Goal: Navigation & Orientation: Find specific page/section

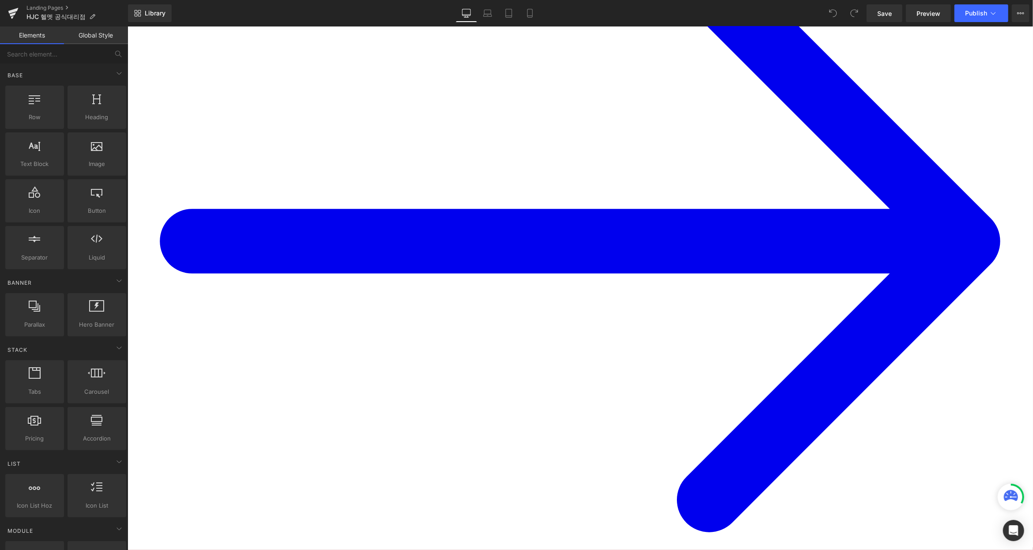
scroll to position [147, 0]
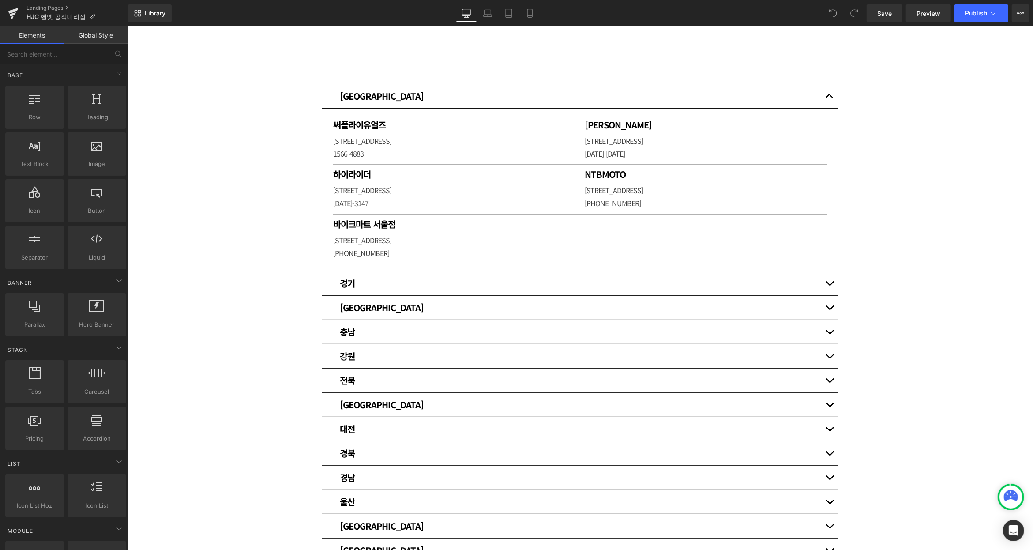
click at [829, 98] on span "button" at bounding box center [829, 98] width 0 height 0
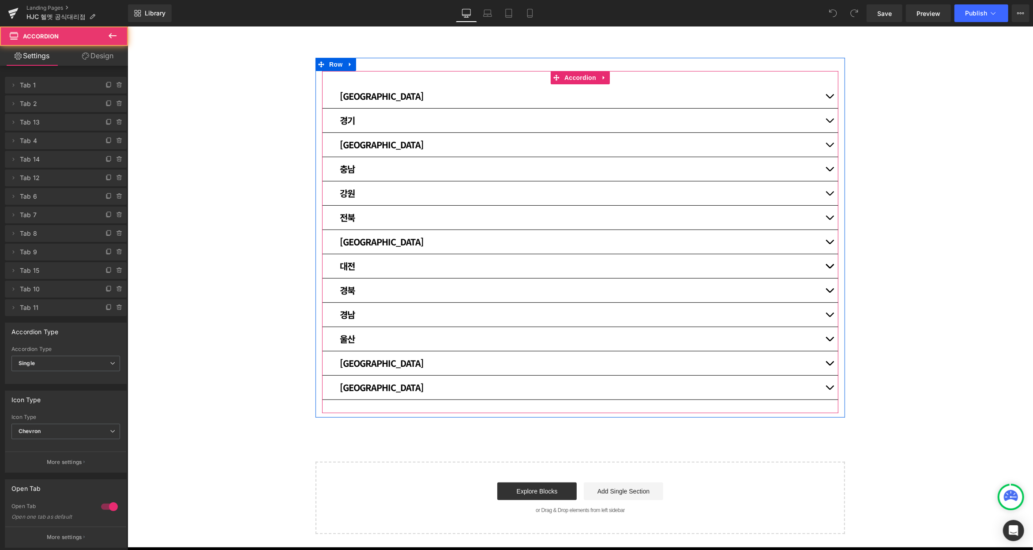
click at [829, 120] on button "button" at bounding box center [829, 120] width 18 height 24
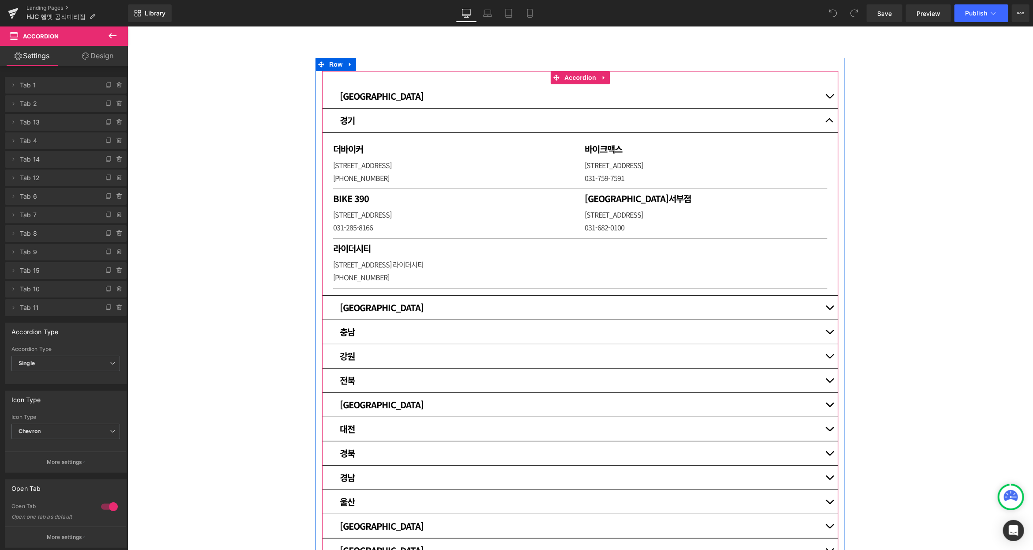
click at [829, 309] on span "button" at bounding box center [829, 309] width 0 height 0
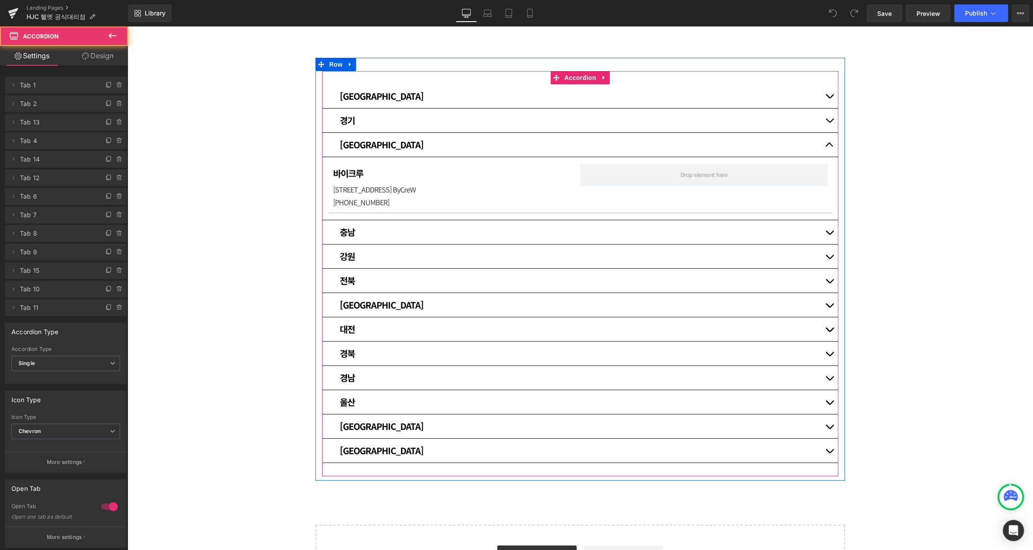
click at [826, 229] on button "button" at bounding box center [829, 232] width 18 height 24
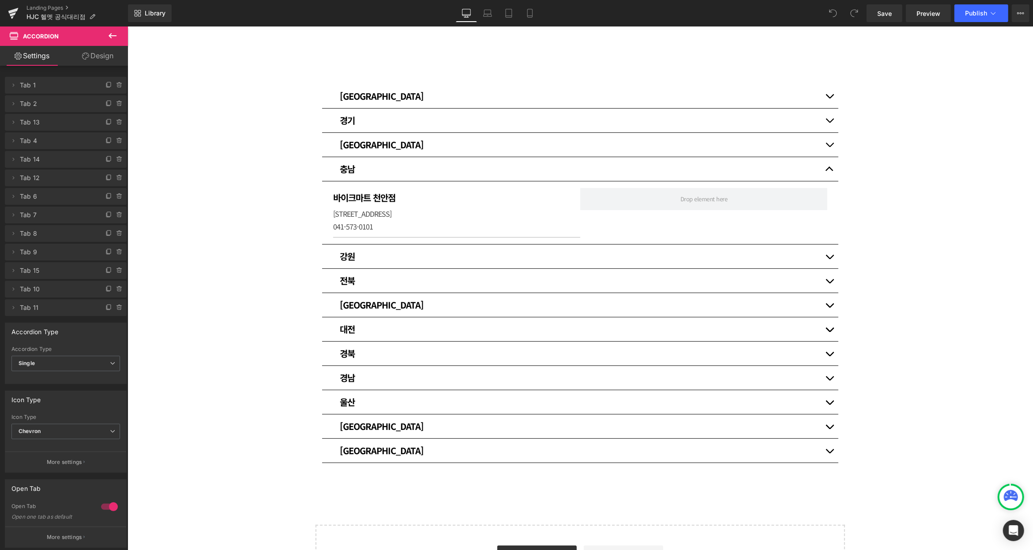
click at [272, 228] on div "매장 안내 Heading HJC 헬멧 공식대리점입니다. [GEOGRAPHIC_DATA] [GEOGRAPHIC_DATA] Heading 써플라이…" at bounding box center [580, 261] width 906 height 669
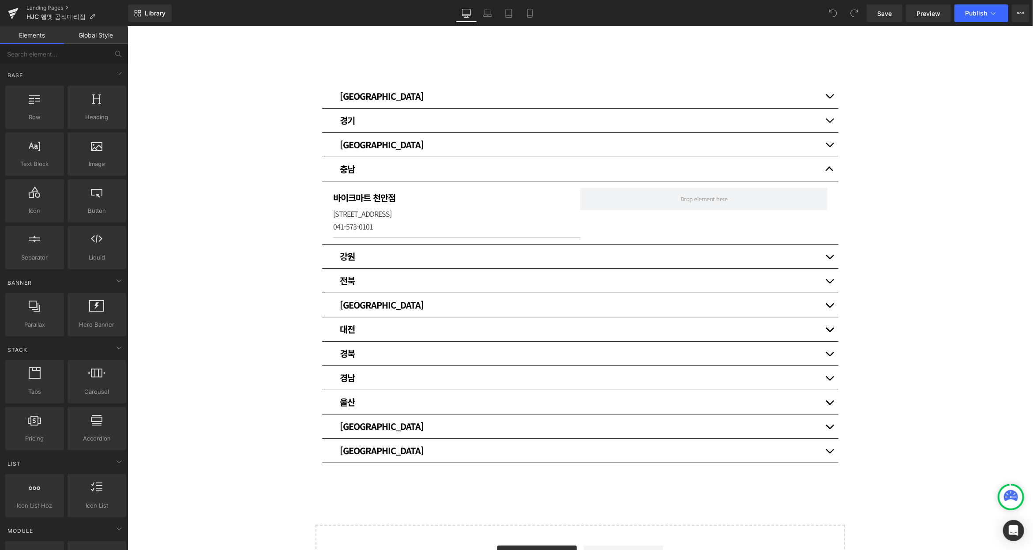
click at [127, 26] on div at bounding box center [127, 26] width 0 height 0
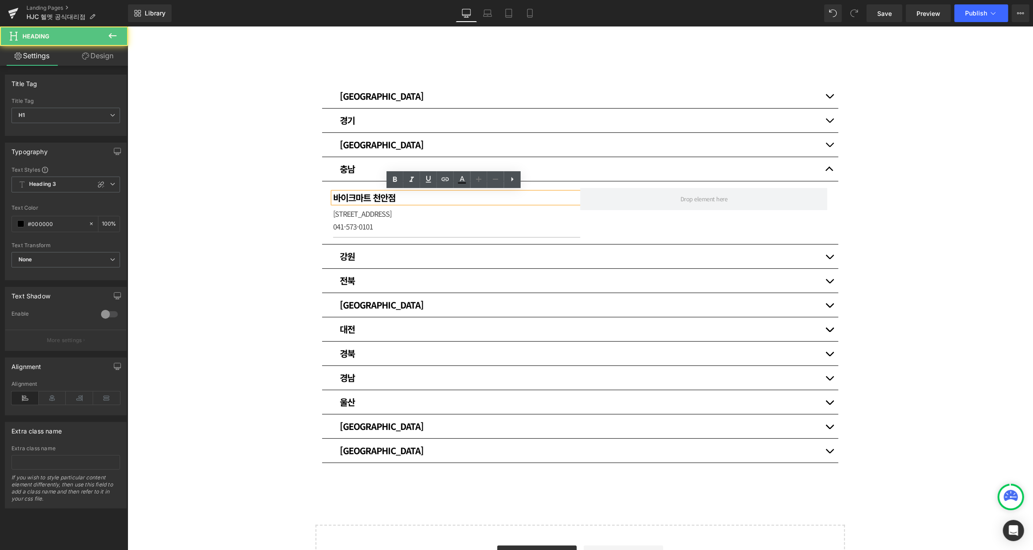
click at [207, 222] on div "매장 안내 Heading HJC 헬멧 공식대리점입니다. [GEOGRAPHIC_DATA] [GEOGRAPHIC_DATA] Heading 써플라이…" at bounding box center [580, 261] width 906 height 669
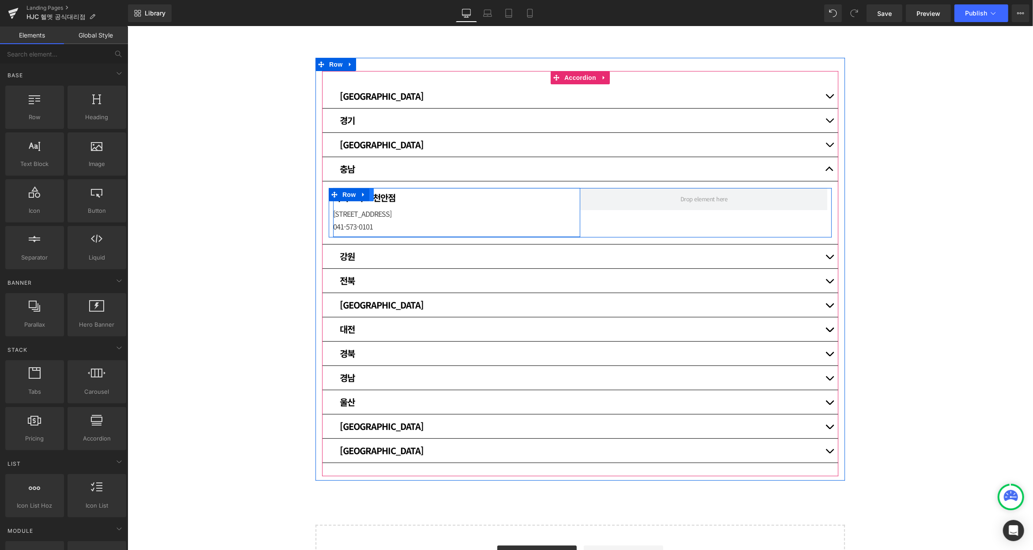
click at [369, 193] on link at bounding box center [367, 194] width 11 height 13
click at [379, 193] on link at bounding box center [378, 194] width 11 height 13
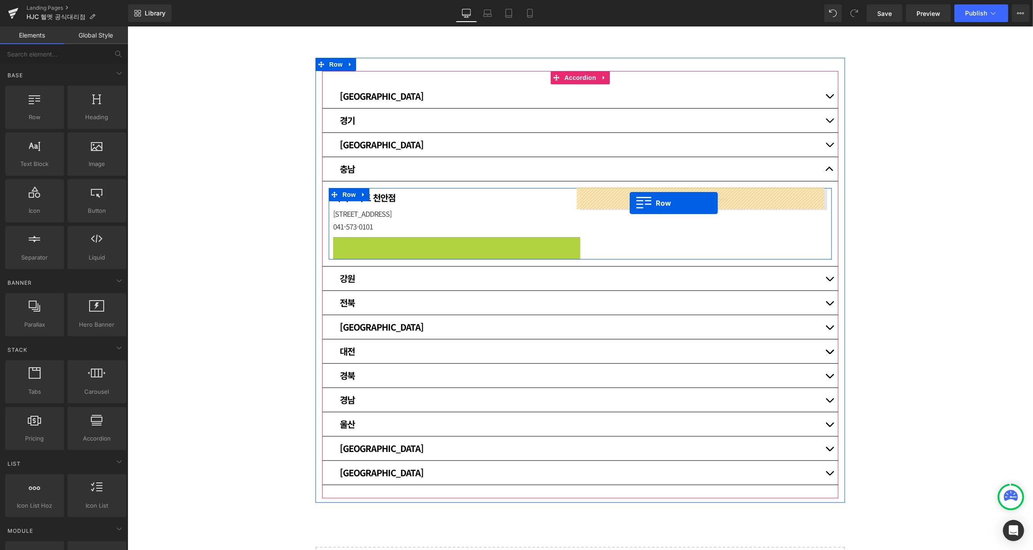
drag, startPoint x: 333, startPoint y: 244, endPoint x: 629, endPoint y: 203, distance: 299.4
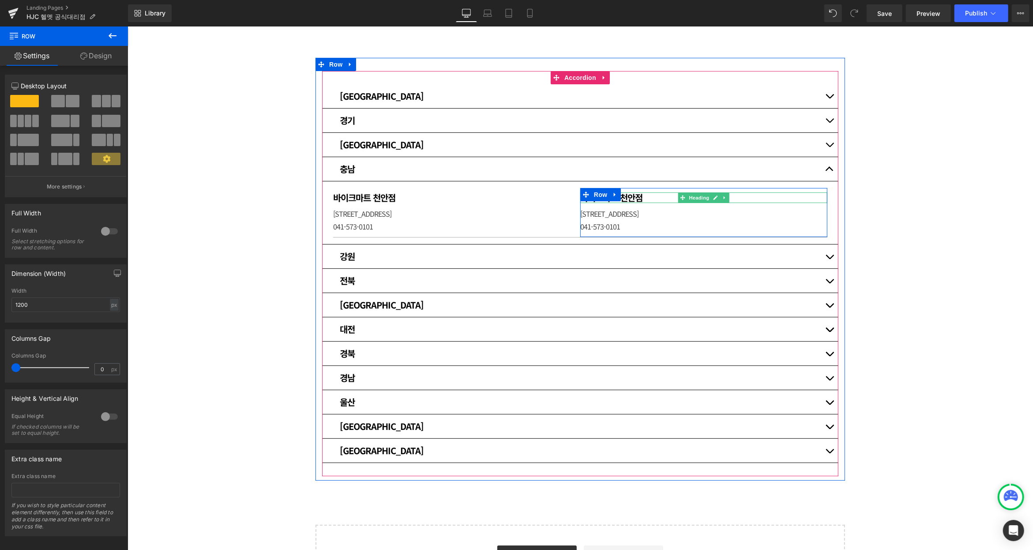
click at [638, 196] on h1 "바이크마트 천안점" at bounding box center [703, 197] width 247 height 11
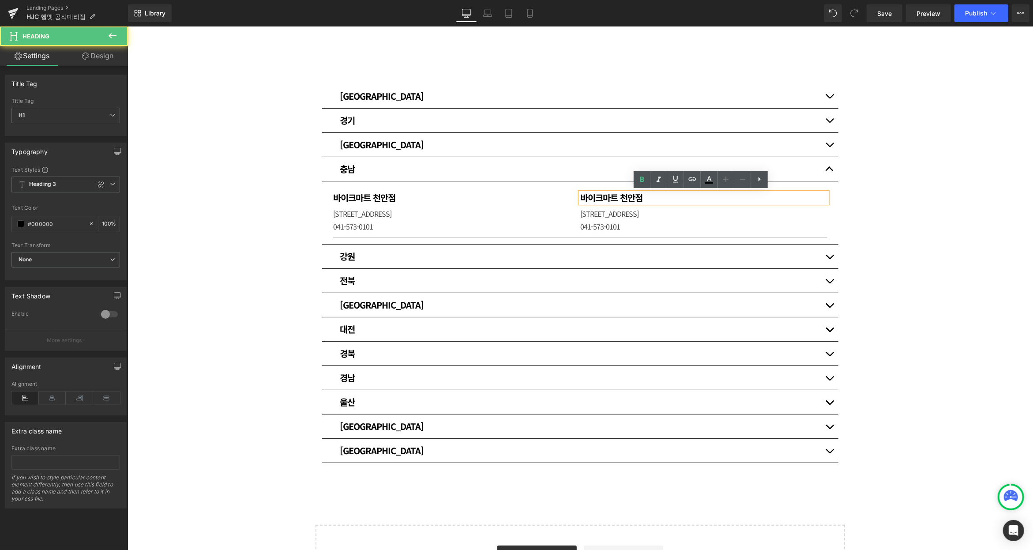
click at [638, 196] on h1 "바이크마트 천안점" at bounding box center [703, 197] width 247 height 11
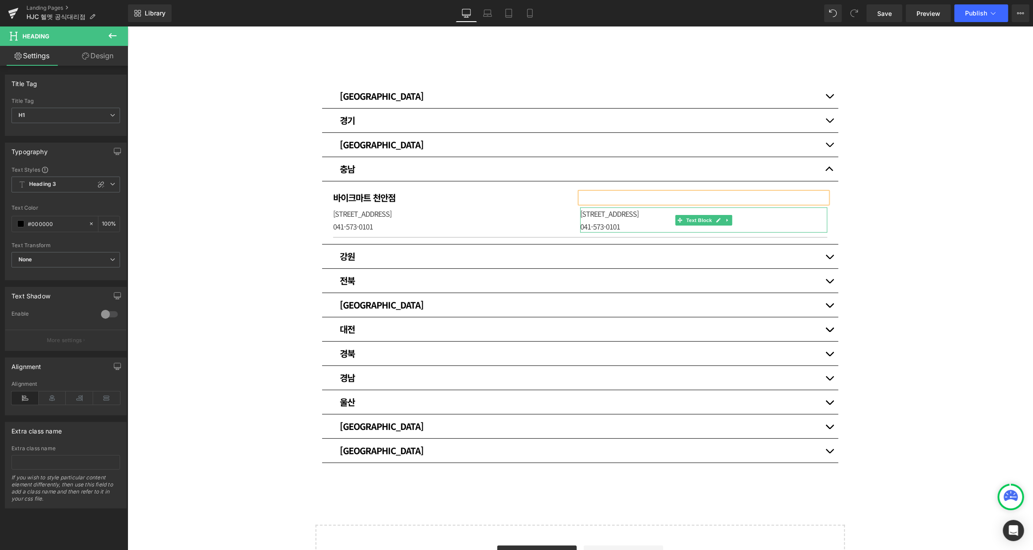
click at [617, 215] on p "[STREET_ADDRESS]" at bounding box center [703, 213] width 247 height 13
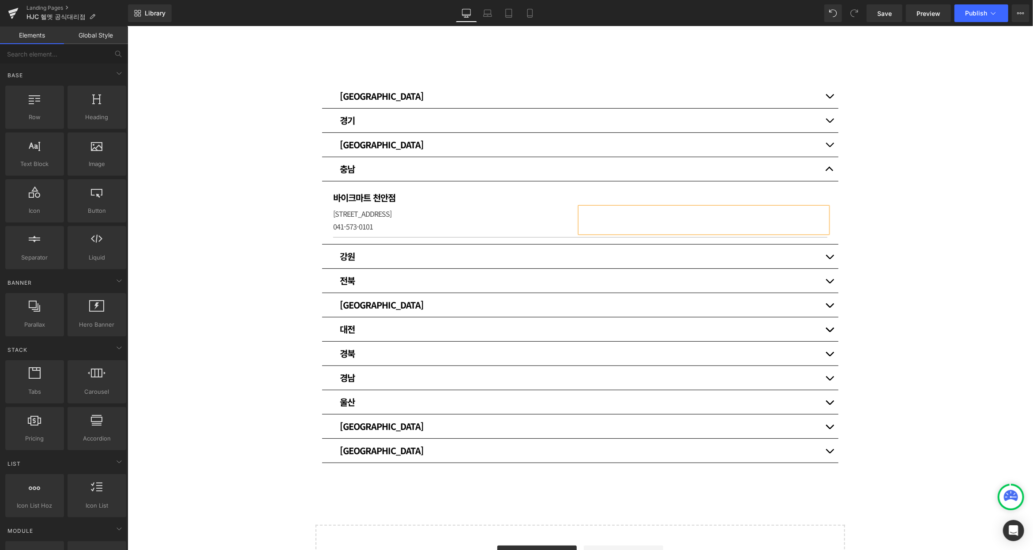
click at [908, 186] on div "매장 안내 Heading HJC 헬멧 공식대리점입니다. [GEOGRAPHIC_DATA] [GEOGRAPHIC_DATA] Heading 써플라이…" at bounding box center [580, 261] width 906 height 669
click at [812, 255] on h3 "강원" at bounding box center [579, 256] width 481 height 11
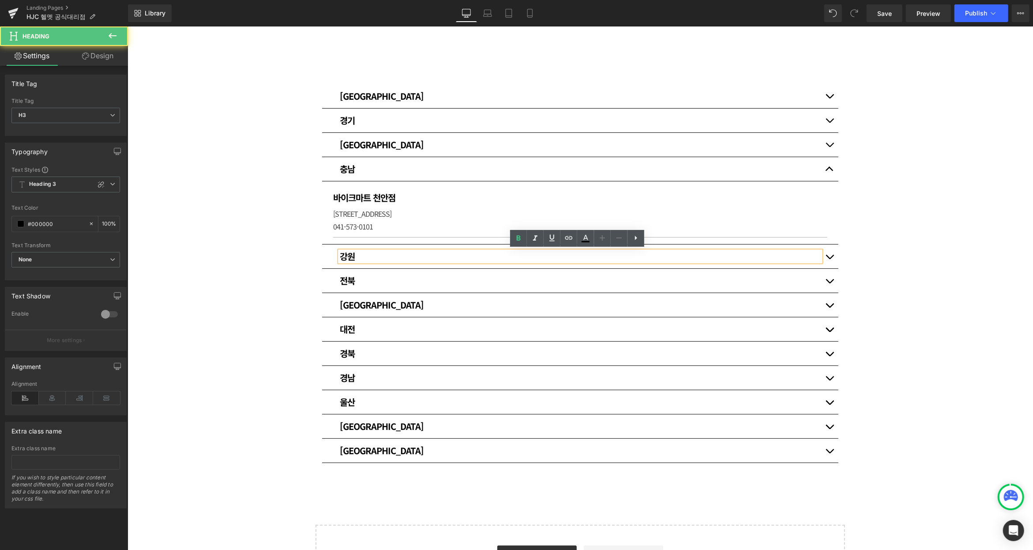
click at [824, 254] on button "button" at bounding box center [829, 256] width 18 height 24
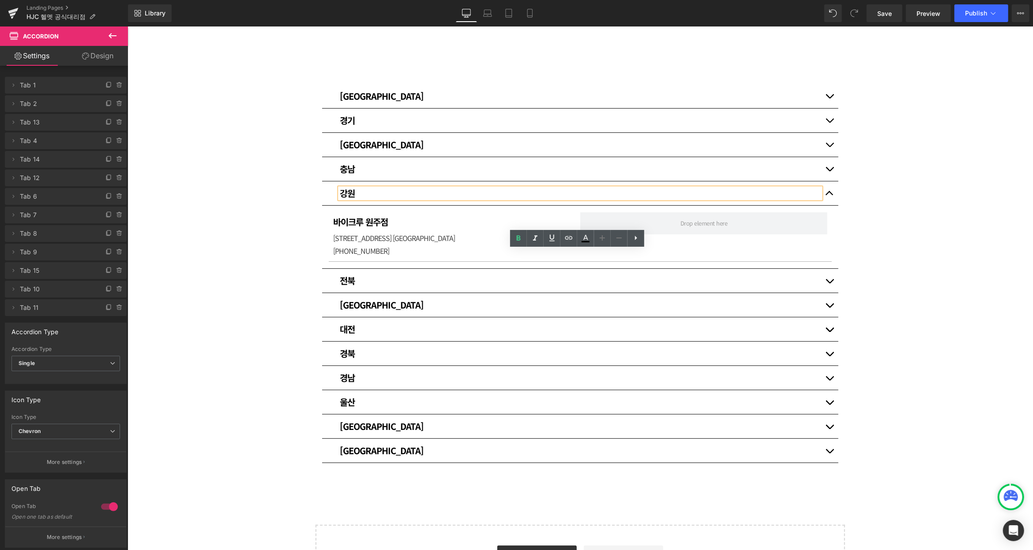
click at [823, 276] on button "button" at bounding box center [829, 280] width 18 height 24
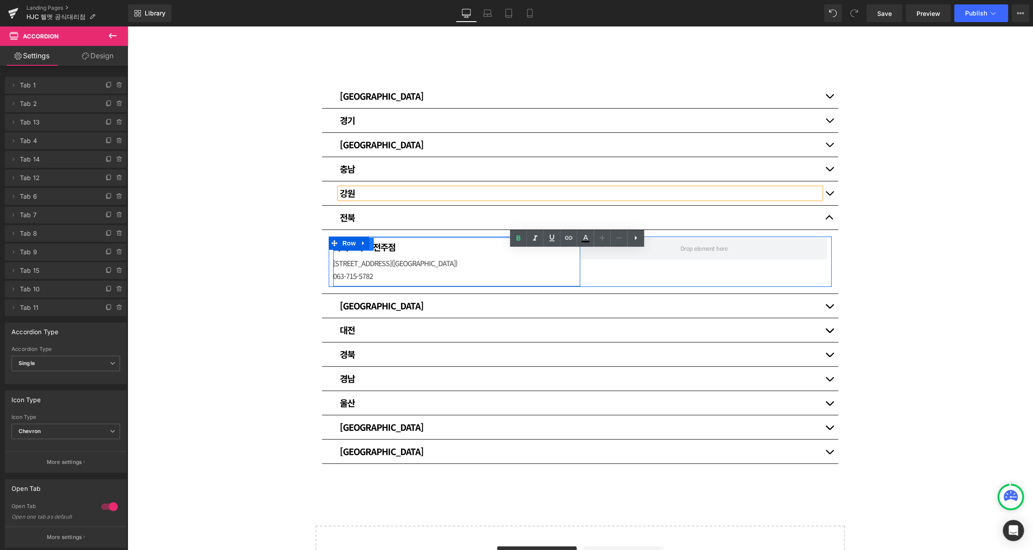
click at [369, 244] on link at bounding box center [367, 243] width 11 height 13
click at [379, 244] on link at bounding box center [378, 243] width 11 height 13
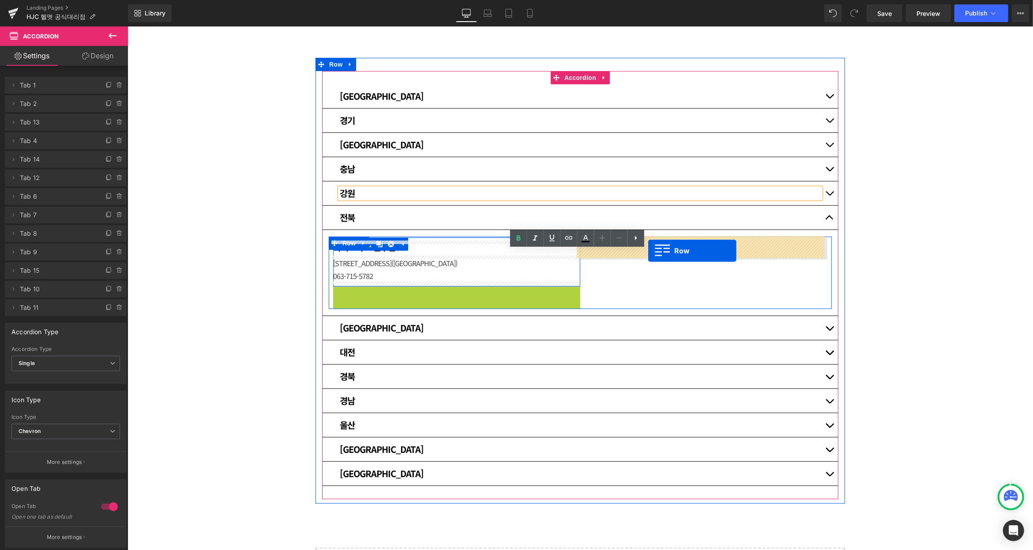
drag, startPoint x: 332, startPoint y: 292, endPoint x: 648, endPoint y: 250, distance: 318.7
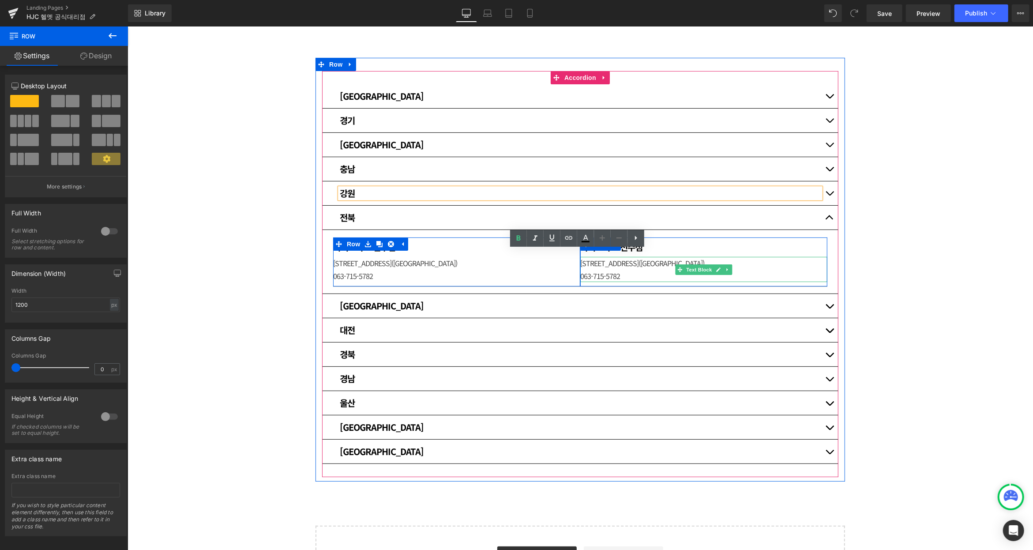
click at [659, 266] on span "[STREET_ADDRESS]([GEOGRAPHIC_DATA])" at bounding box center [642, 262] width 124 height 11
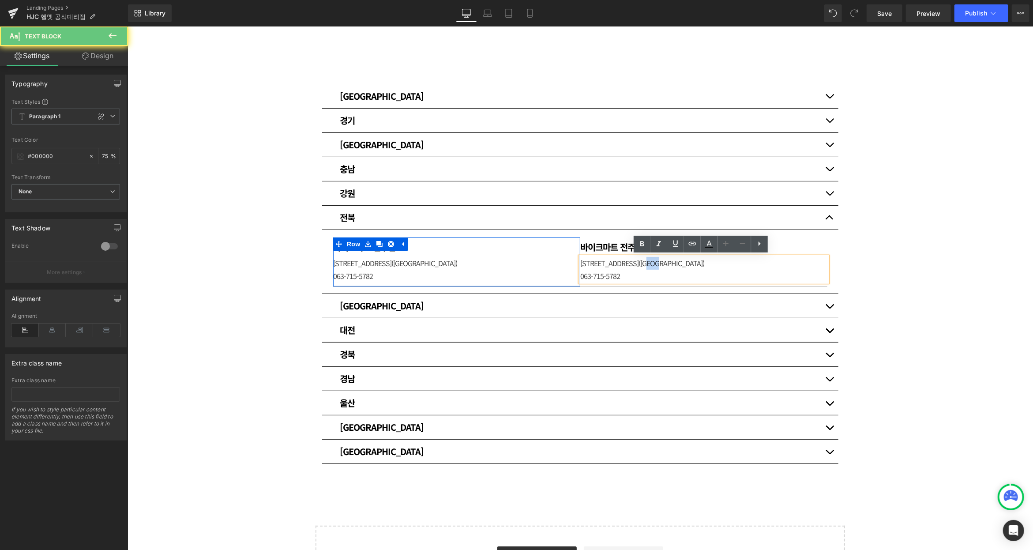
click at [659, 266] on span "[STREET_ADDRESS]([GEOGRAPHIC_DATA])" at bounding box center [642, 262] width 124 height 11
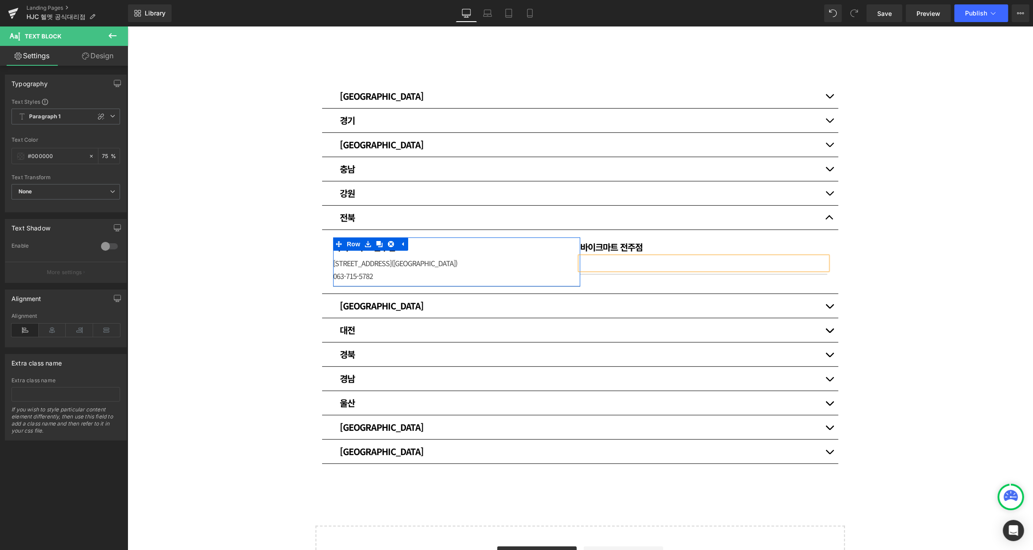
drag, startPoint x: 921, startPoint y: 235, endPoint x: 912, endPoint y: 235, distance: 8.8
click at [921, 235] on div "매장 안내 Heading HJC 헬멧 공식대리점입니다. [GEOGRAPHIC_DATA] [GEOGRAPHIC_DATA] Heading 써플라이…" at bounding box center [580, 262] width 906 height 670
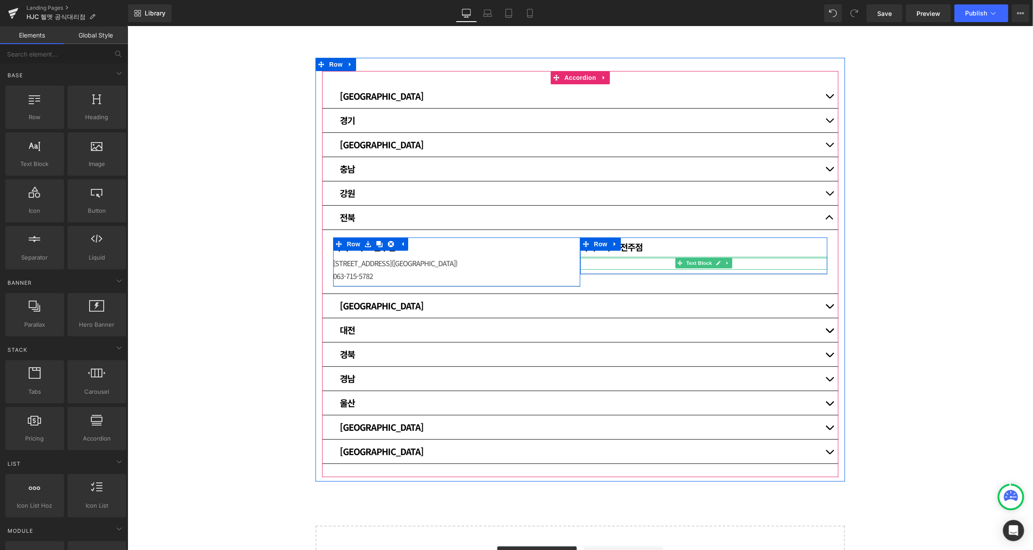
click at [640, 258] on p at bounding box center [703, 262] width 247 height 13
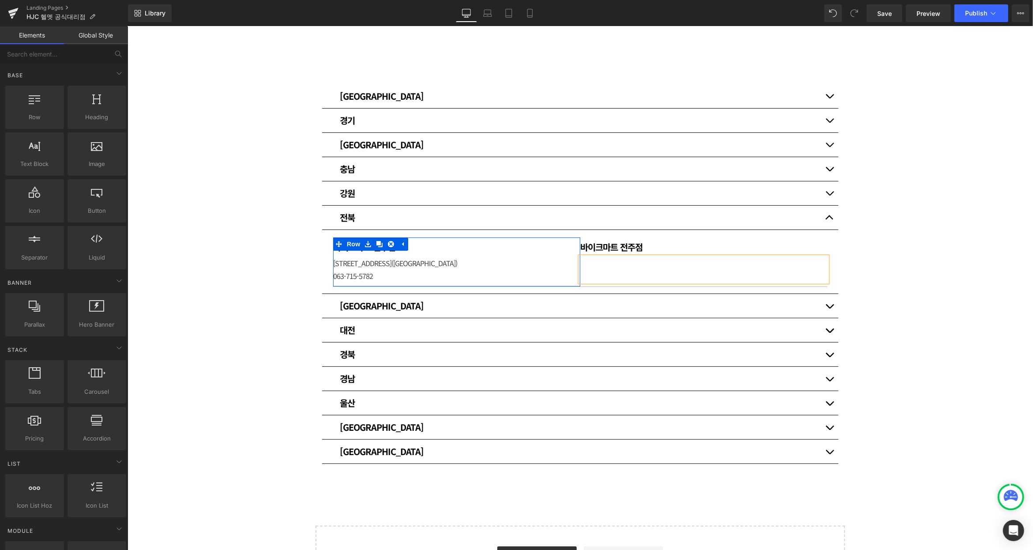
click at [878, 239] on div "매장 안내 Heading HJC 헬멧 공식대리점입니다. [GEOGRAPHIC_DATA] [GEOGRAPHIC_DATA] Heading 써플라이…" at bounding box center [580, 262] width 906 height 670
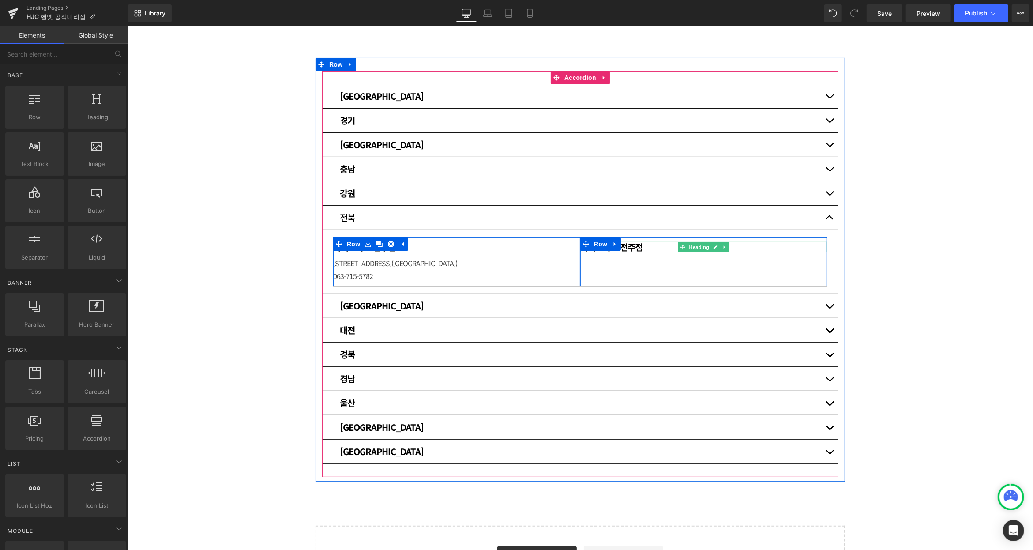
click at [645, 244] on h1 "바이크마트 전주점" at bounding box center [703, 246] width 247 height 11
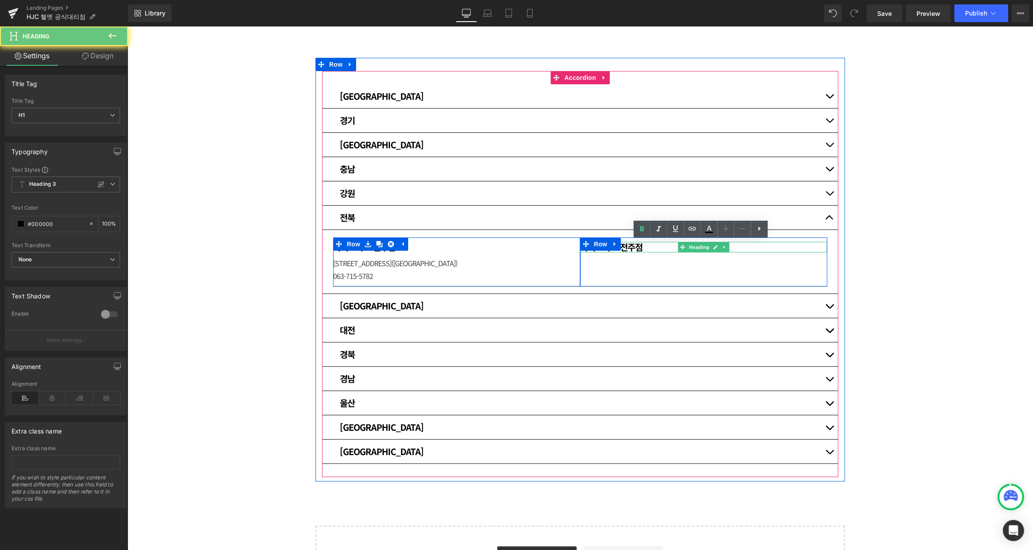
click at [645, 244] on h1 "바이크마트 전주점" at bounding box center [703, 246] width 247 height 11
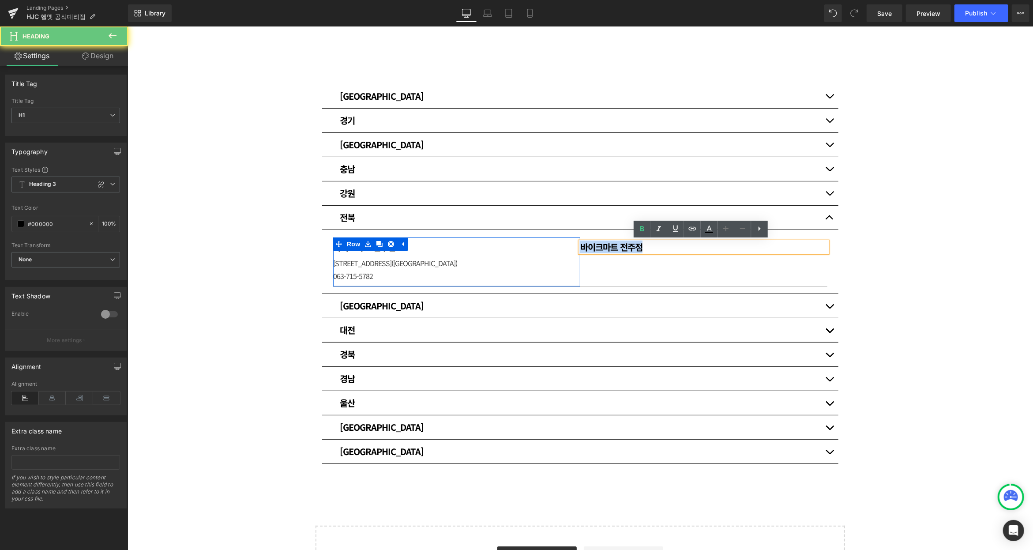
click at [645, 244] on h1 "바이크마트 전주점" at bounding box center [703, 246] width 247 height 11
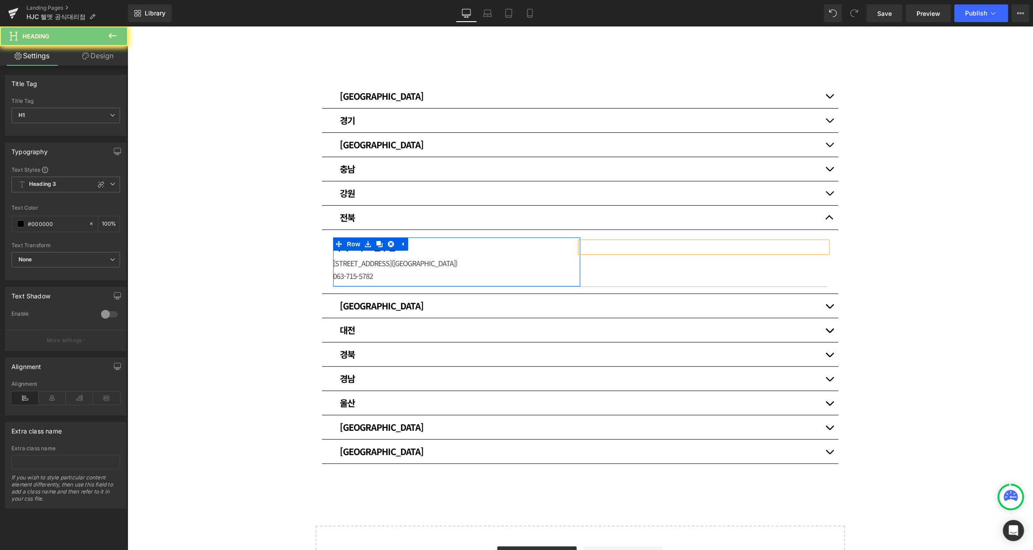
click at [893, 225] on div "매장 안내 Heading HJC 헬멧 공식대리점입니다. [GEOGRAPHIC_DATA] [GEOGRAPHIC_DATA] Heading 써플라이…" at bounding box center [580, 262] width 906 height 670
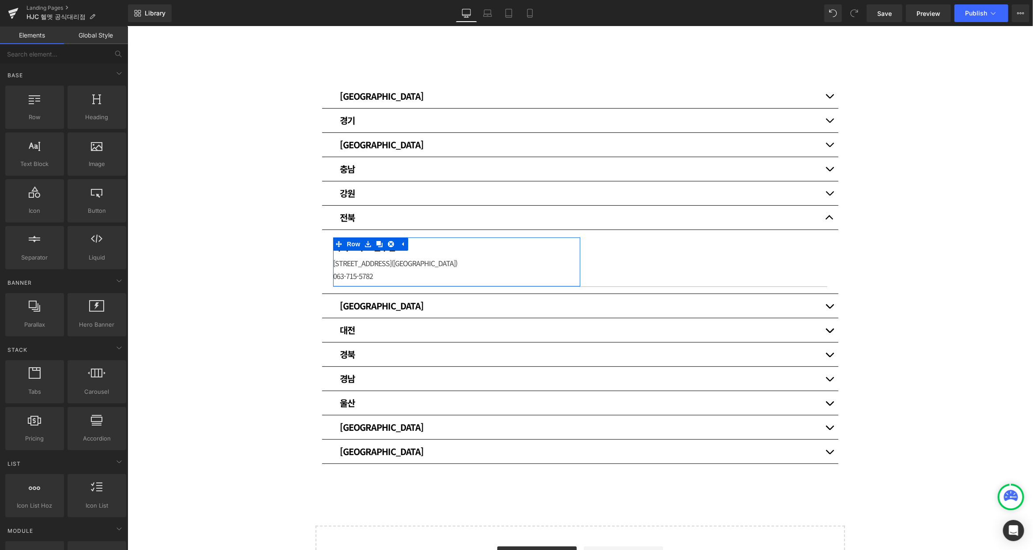
click at [188, 394] on div "매장 안내 Heading HJC 헬멧 공식대리점입니다. [GEOGRAPHIC_DATA] [GEOGRAPHIC_DATA] Heading 써플라이…" at bounding box center [580, 262] width 906 height 670
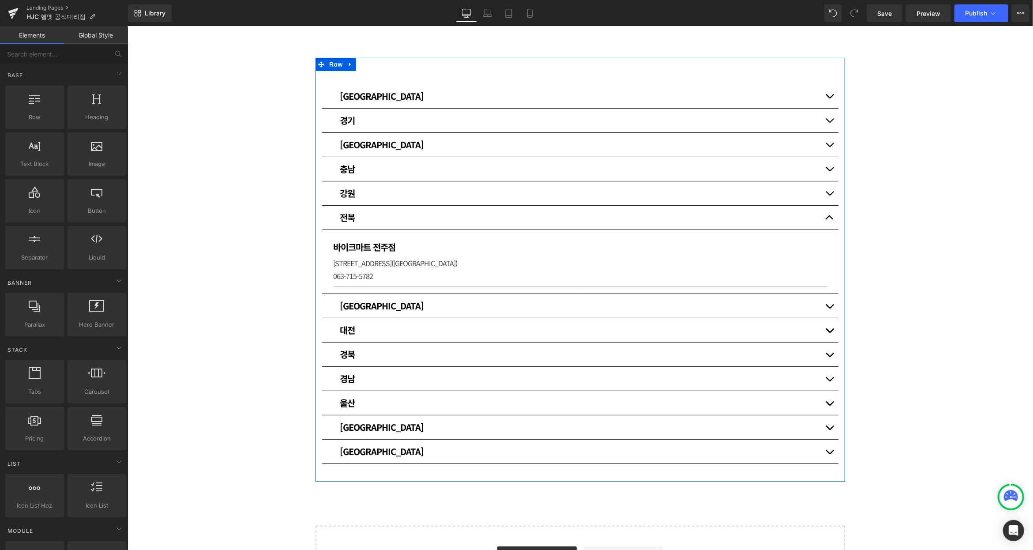
click at [829, 308] on span "button" at bounding box center [829, 308] width 0 height 0
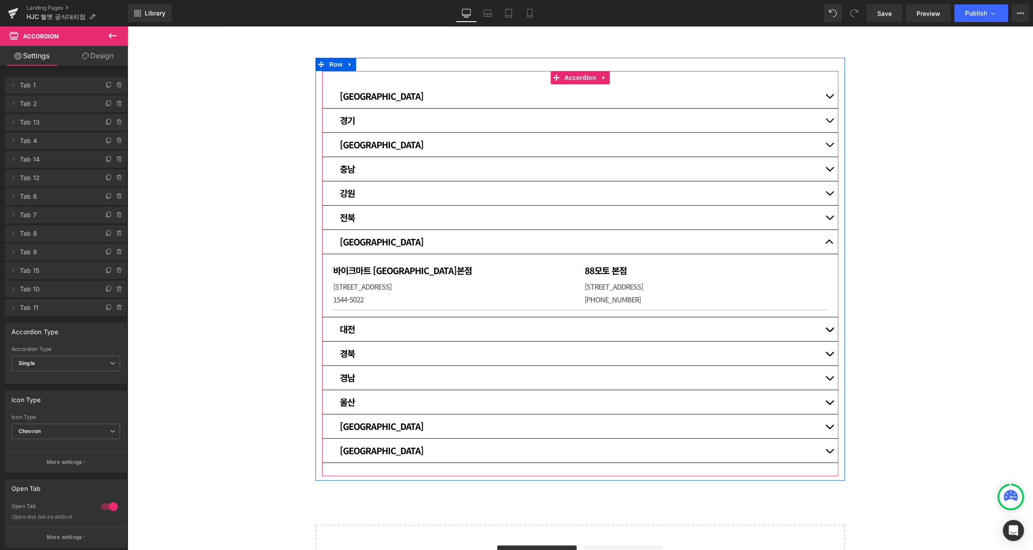
click at [829, 331] on span "button" at bounding box center [829, 331] width 0 height 0
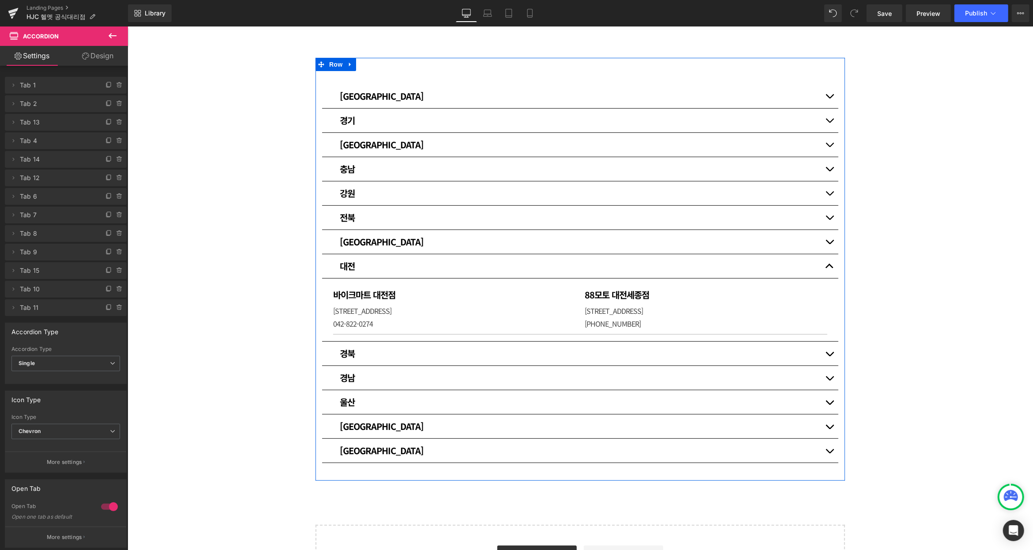
click at [828, 353] on button "button" at bounding box center [829, 353] width 18 height 24
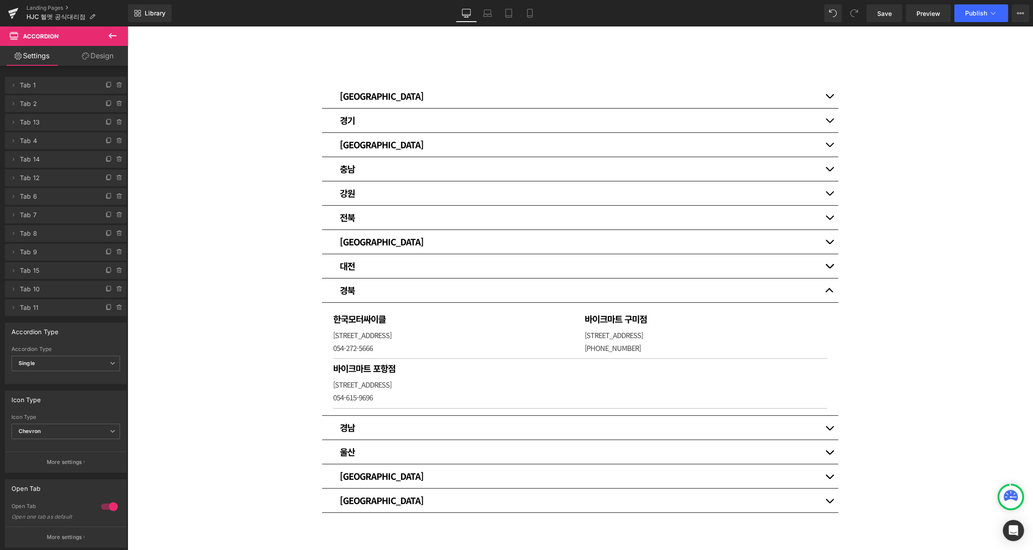
click at [829, 427] on button "button" at bounding box center [829, 427] width 18 height 24
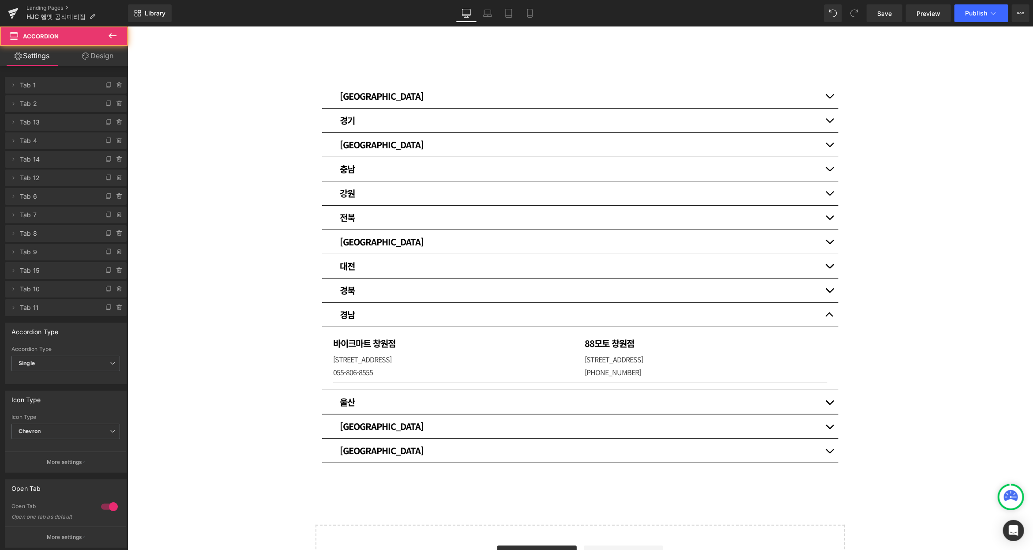
scroll to position [177, 0]
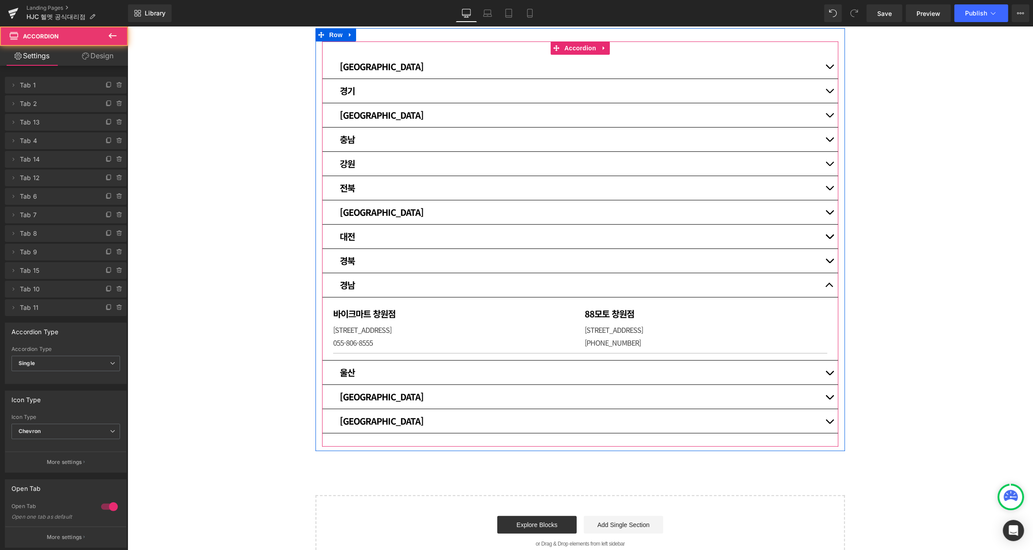
click at [827, 368] on button "button" at bounding box center [829, 372] width 18 height 24
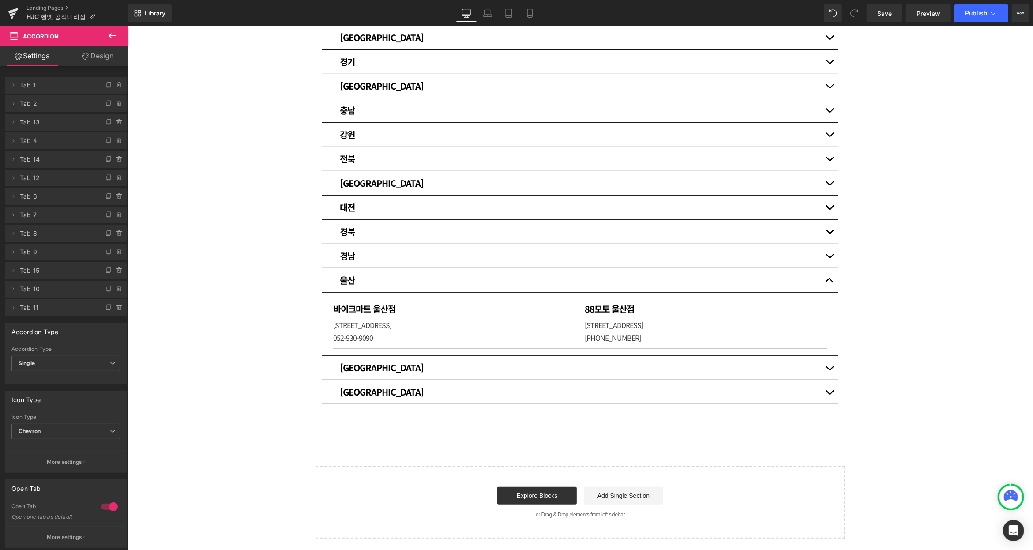
click at [824, 368] on button "button" at bounding box center [829, 367] width 18 height 24
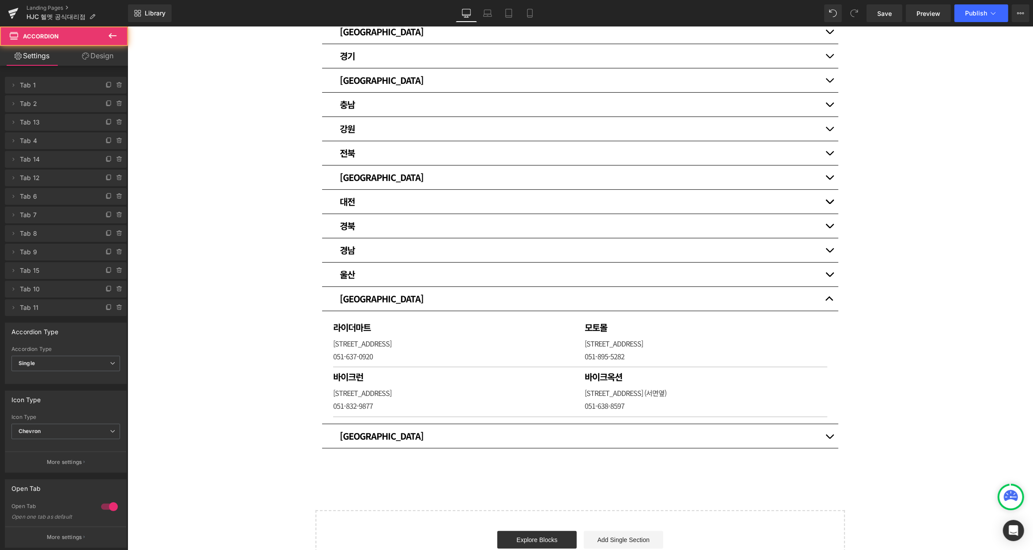
scroll to position [215, 0]
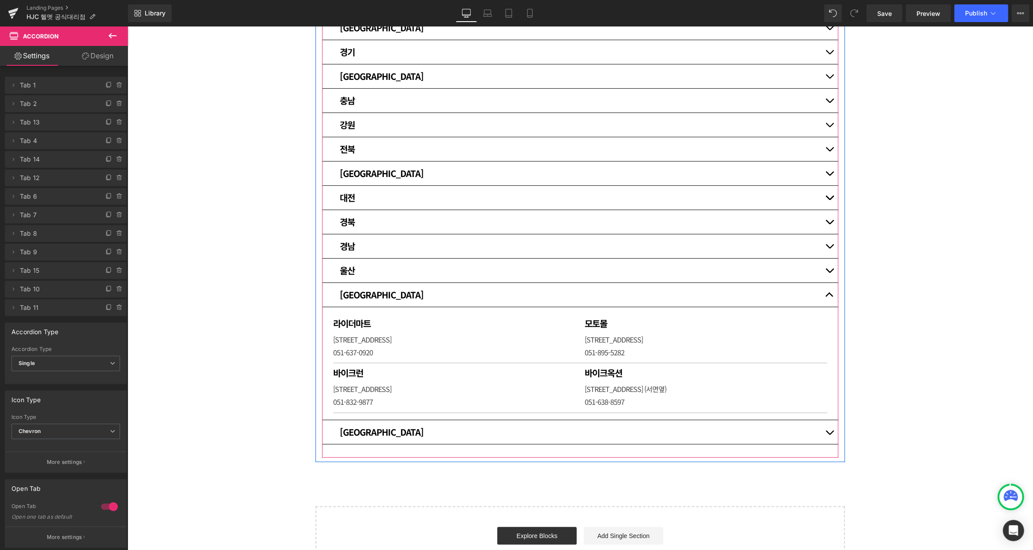
click at [827, 429] on button "button" at bounding box center [829, 432] width 18 height 24
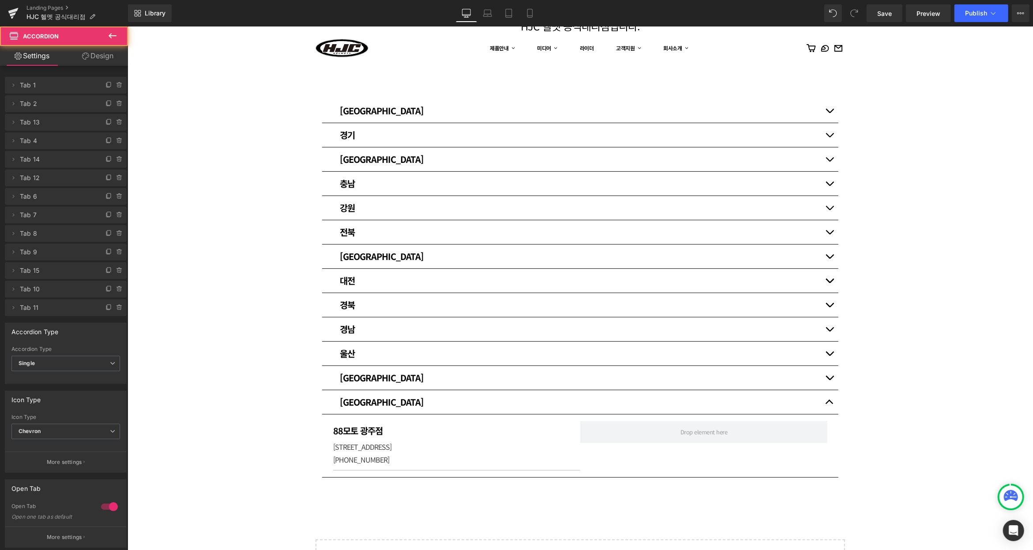
scroll to position [103, 0]
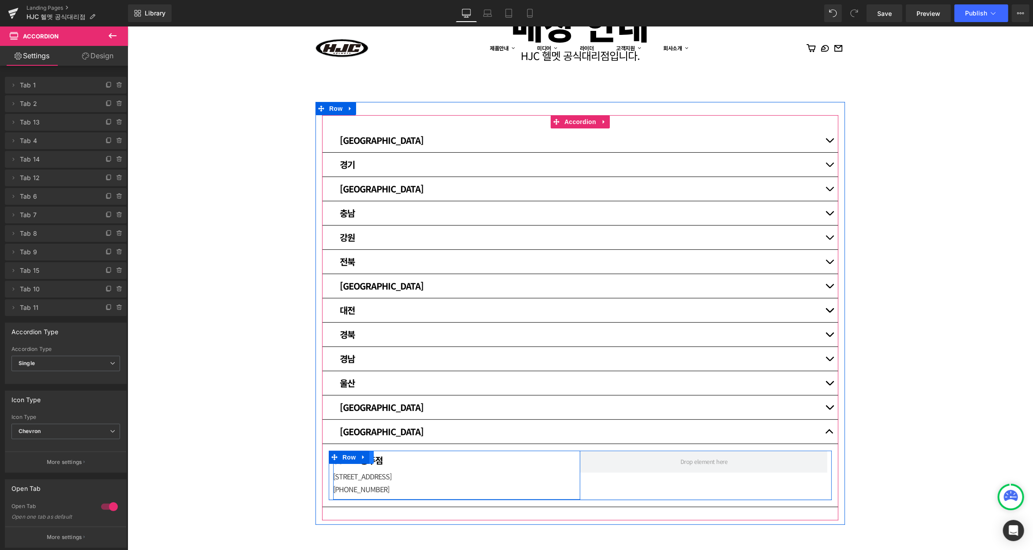
click at [369, 456] on link at bounding box center [367, 456] width 11 height 13
click at [378, 455] on icon at bounding box center [379, 457] width 6 height 6
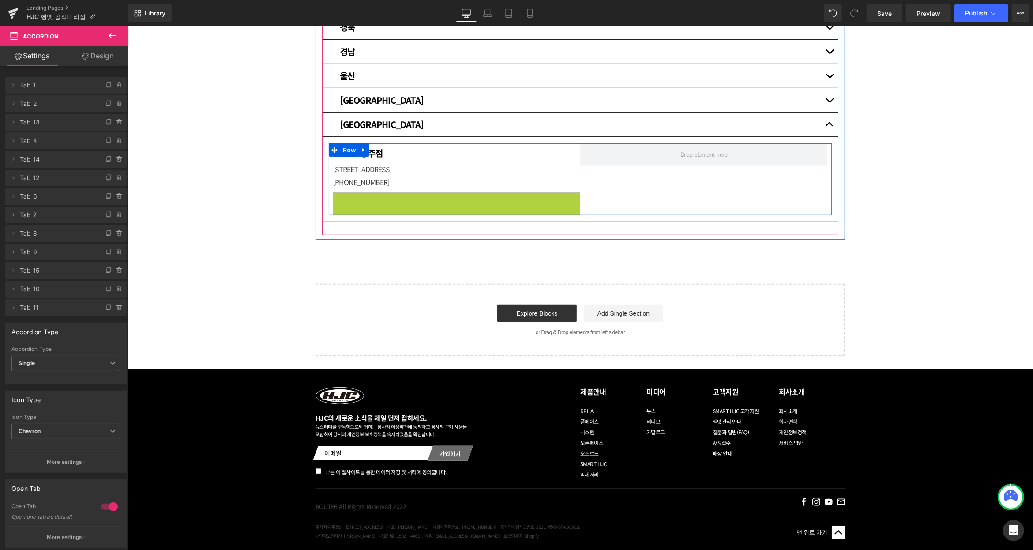
scroll to position [408, 0]
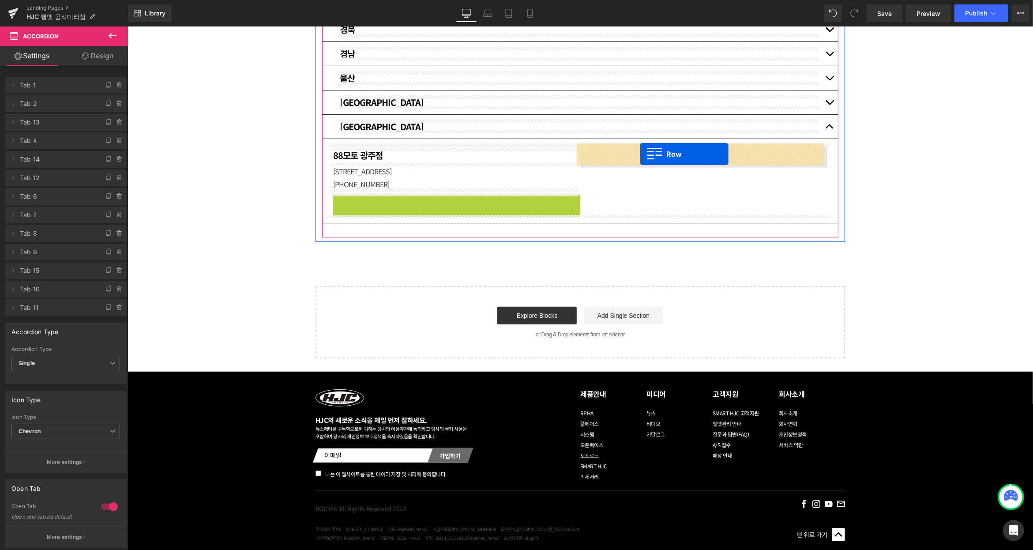
drag, startPoint x: 334, startPoint y: 171, endPoint x: 640, endPoint y: 154, distance: 306.3
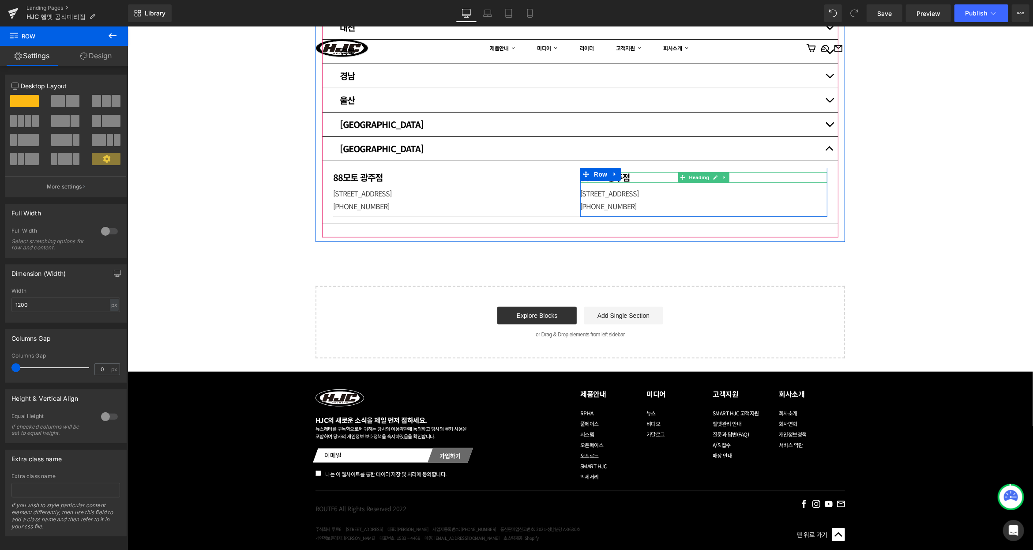
click at [654, 175] on h1 "88모토 광주점" at bounding box center [703, 177] width 247 height 11
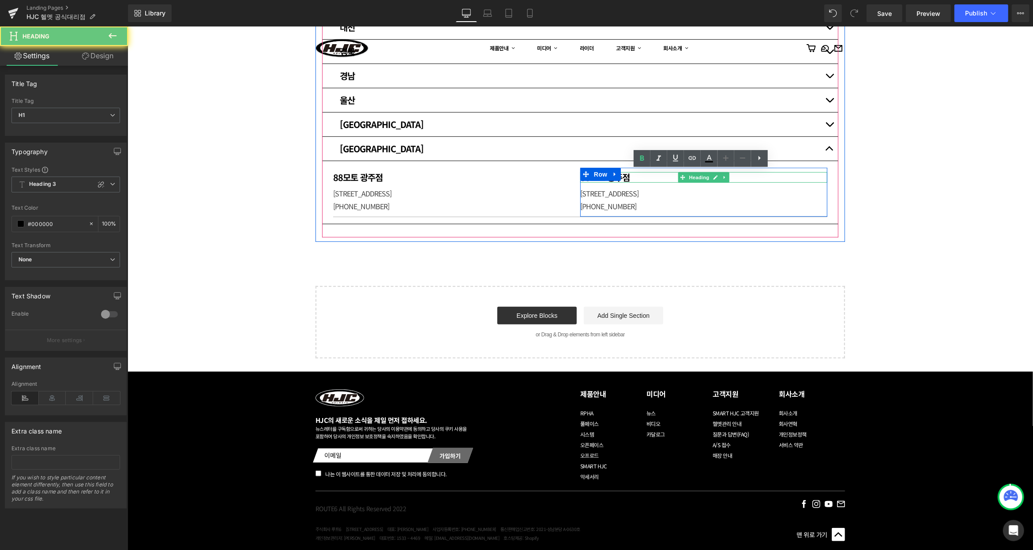
click at [654, 175] on h1 "88모토 광주점" at bounding box center [703, 177] width 247 height 11
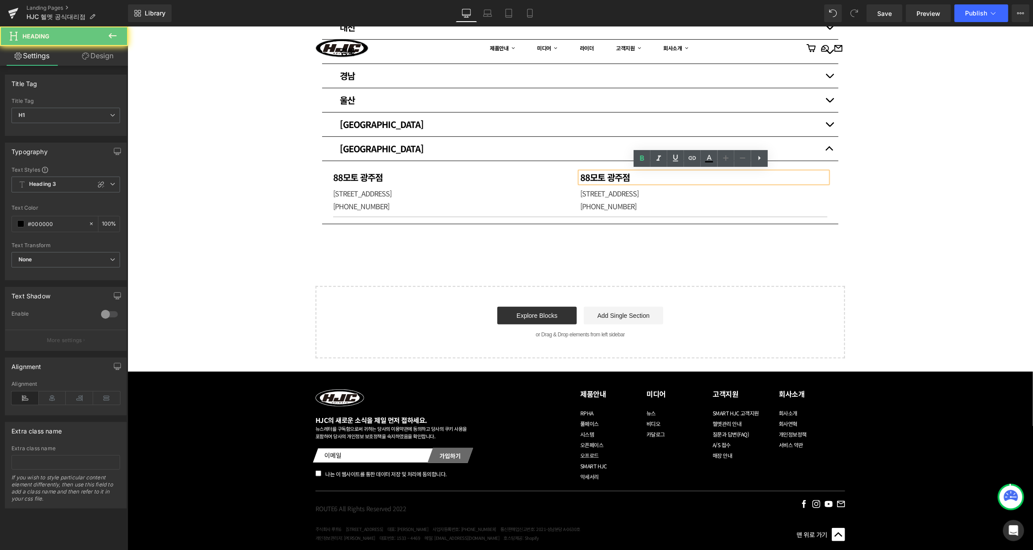
click at [654, 175] on h1 "88모토 광주점" at bounding box center [703, 177] width 247 height 11
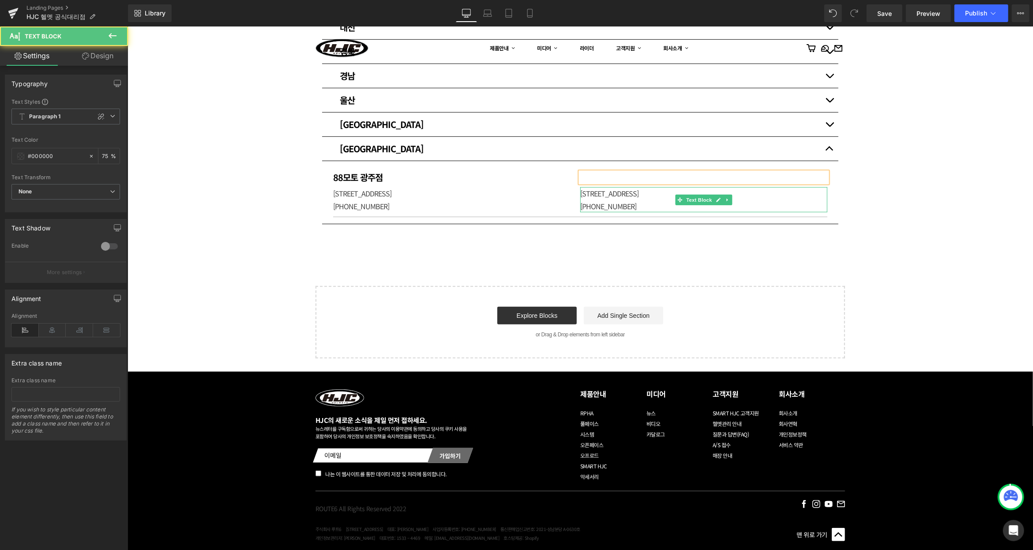
click at [626, 194] on p "[STREET_ADDRESS]" at bounding box center [703, 193] width 247 height 13
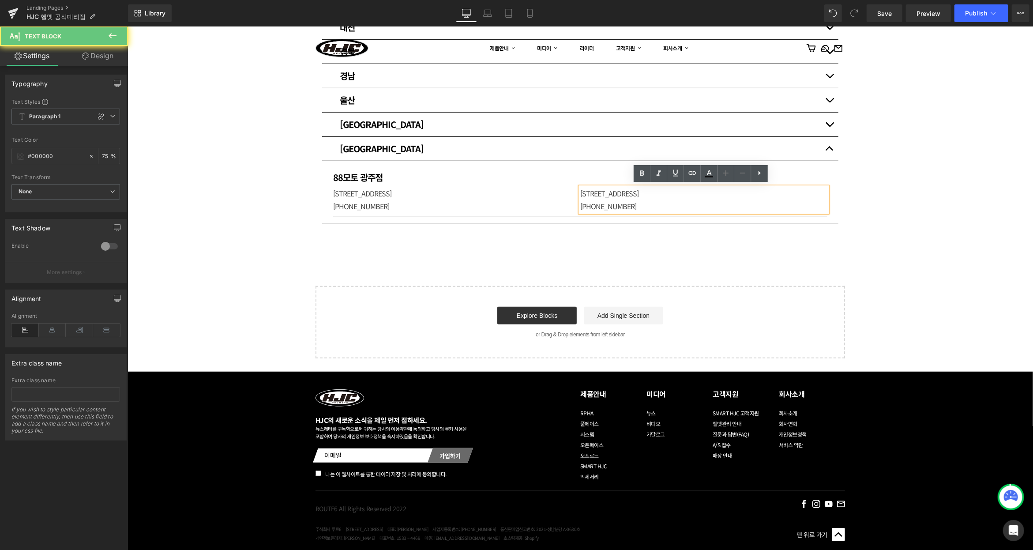
click at [635, 196] on p "[STREET_ADDRESS]" at bounding box center [703, 193] width 247 height 13
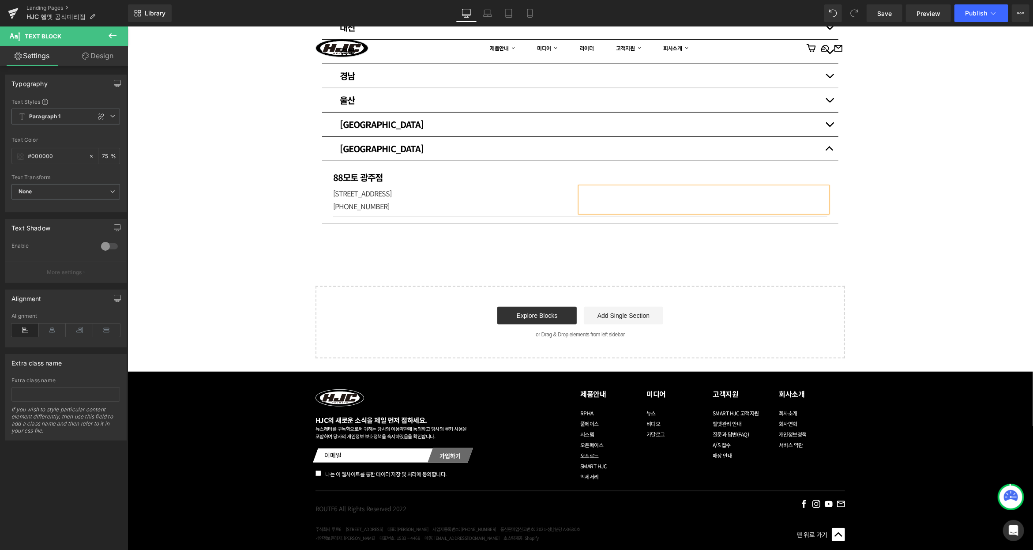
click at [974, 180] on div "매장 안내 Heading HJC 헬멧 공식대리점입니다. [GEOGRAPHIC_DATA] [GEOGRAPHIC_DATA] Heading 써플라이…" at bounding box center [580, 22] width 906 height 669
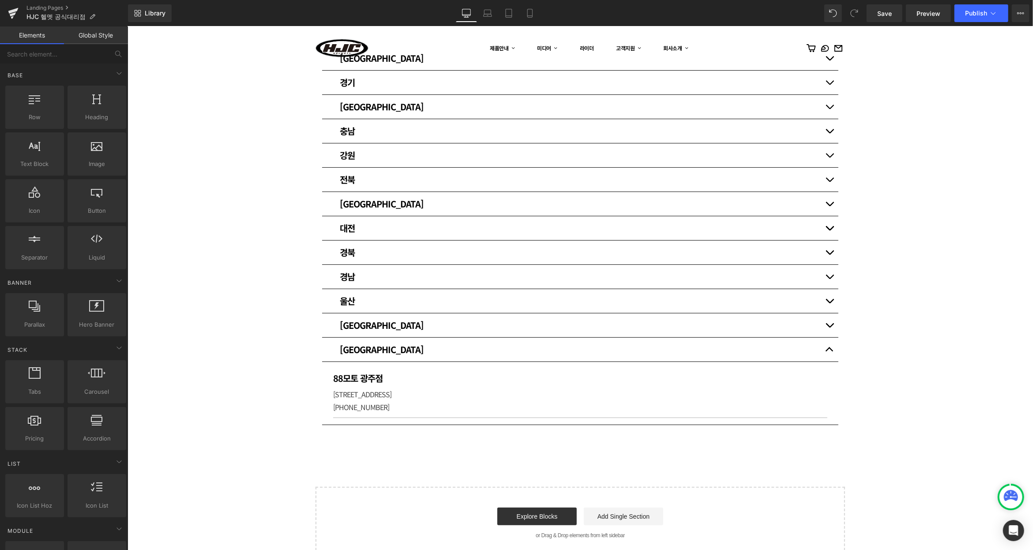
scroll to position [121, 0]
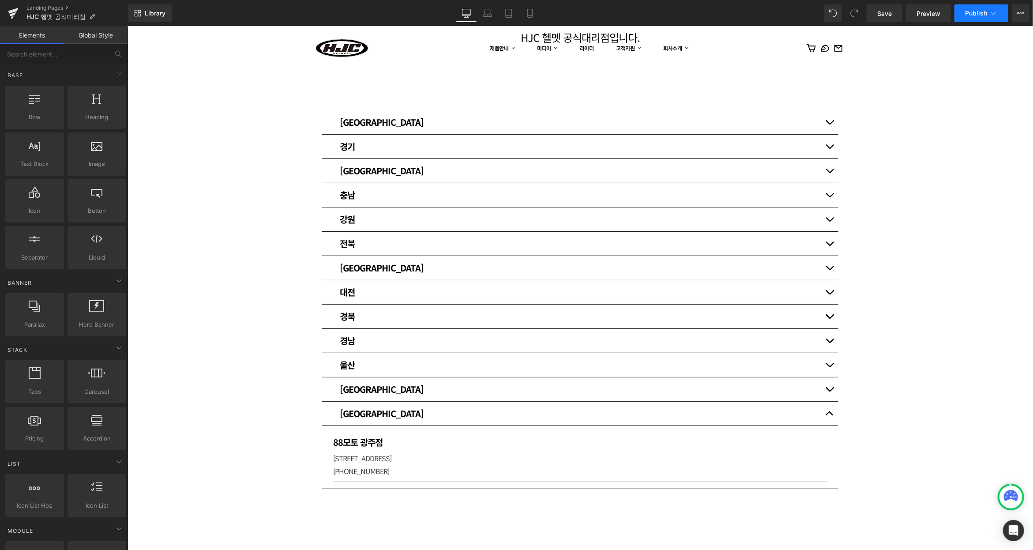
click at [990, 12] on icon at bounding box center [993, 13] width 9 height 9
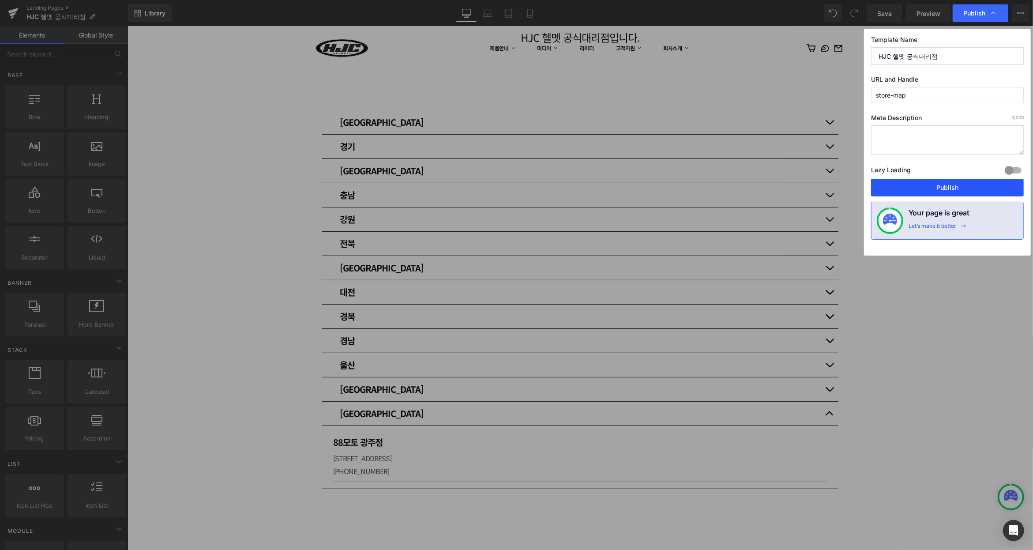
drag, startPoint x: 962, startPoint y: 181, endPoint x: 857, endPoint y: 133, distance: 115.1
click at [962, 181] on button "Publish" at bounding box center [947, 188] width 153 height 18
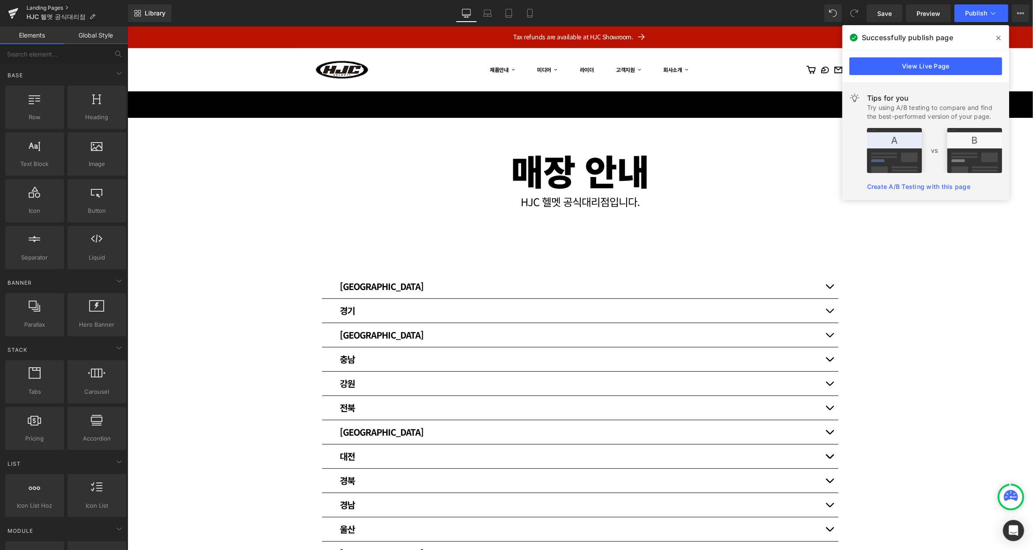
click at [65, 4] on link "Landing Pages" at bounding box center [77, 7] width 102 height 7
